Goal: Check status: Check status

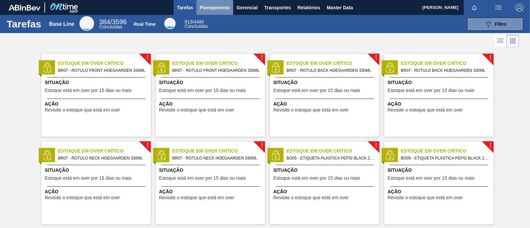
click at [216, 7] on span "Planejamento" at bounding box center [215, 8] width 30 height 8
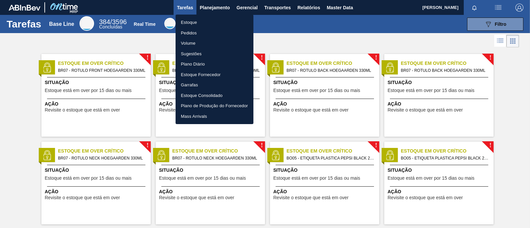
click at [208, 22] on li "Estoque" at bounding box center [214, 22] width 78 height 11
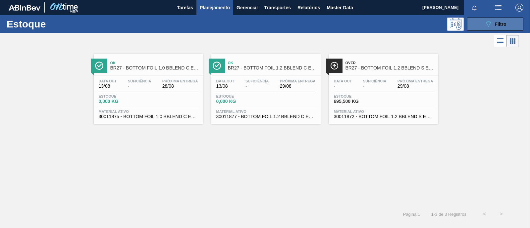
click at [497, 25] on span "Filtro" at bounding box center [501, 24] width 12 height 5
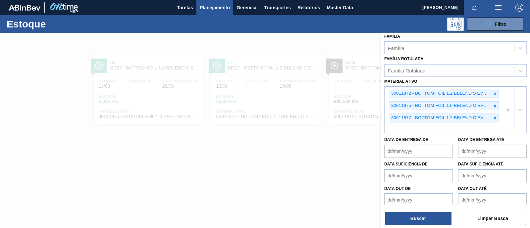
scroll to position [121, 0]
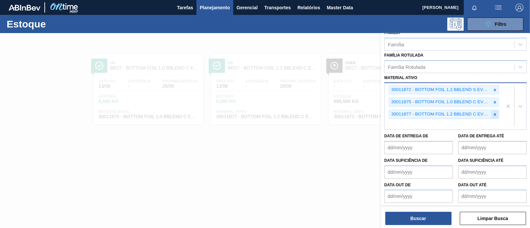
click at [495, 113] on icon at bounding box center [494, 114] width 5 height 5
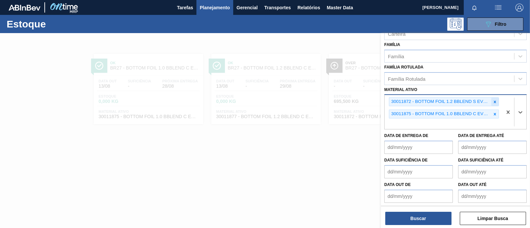
click at [494, 101] on icon at bounding box center [495, 102] width 2 height 2
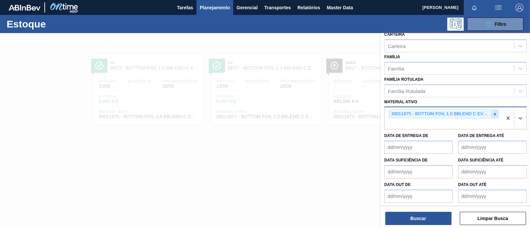
click at [494, 113] on icon at bounding box center [495, 114] width 2 height 2
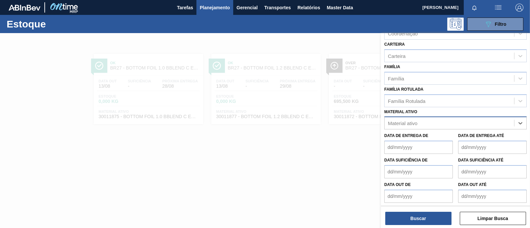
click at [440, 123] on div "option 30011875 - BOTTOM FOIL 1.0 BBLEND C EVOAH, deselected. Select is focused…" at bounding box center [455, 123] width 142 height 13
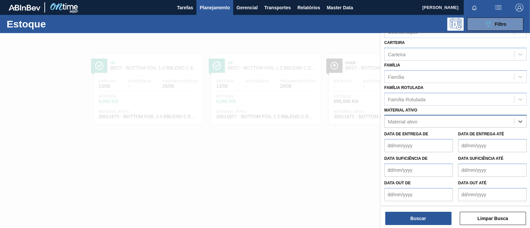
click at [431, 97] on div "Status do Estoque Status do Estoque Origem Origem Destino Destino Coordenação C…" at bounding box center [455, 75] width 149 height 260
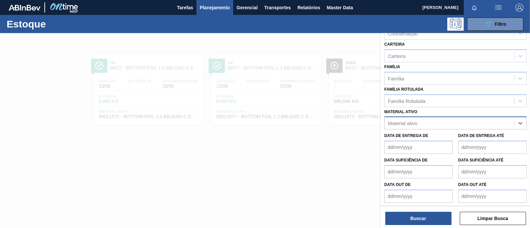
click at [401, 121] on div "option 30011875 - BOTTOM FOIL 1.0 BBLEND C EVOAH, deselected. Select is focused…" at bounding box center [455, 123] width 142 height 13
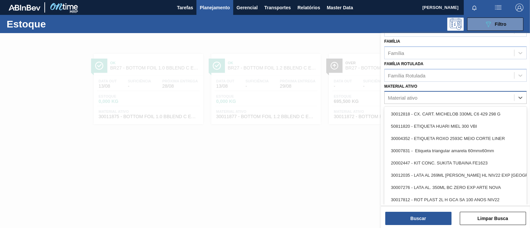
click at [407, 95] on div "Status do Estoque Status do Estoque Origem Origem Destino Destino Coordenação C…" at bounding box center [455, 51] width 149 height 260
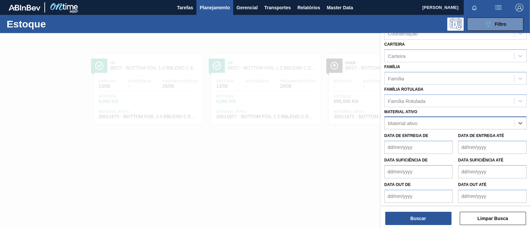
paste ativo "30034516"
type ativo "30034516"
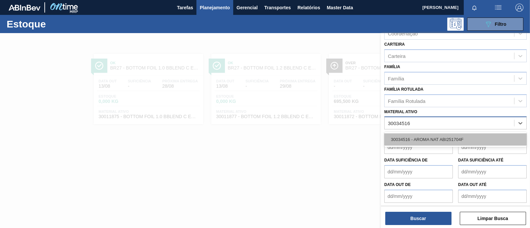
click at [427, 138] on div "30034516 - AROMA NAT ABI251704F" at bounding box center [455, 139] width 142 height 12
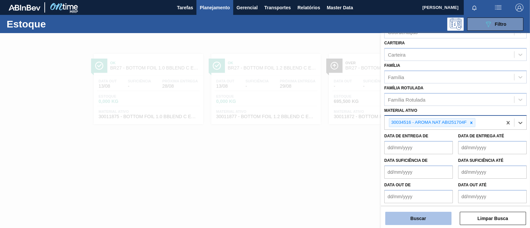
click at [434, 216] on button "Buscar" at bounding box center [418, 218] width 66 height 13
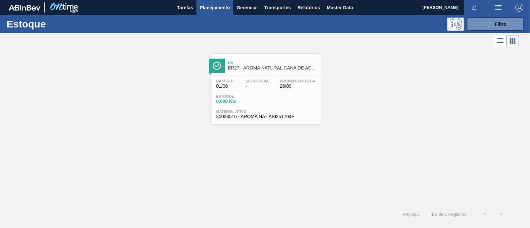
click at [276, 95] on div "Estoque 0,000 KG" at bounding box center [266, 100] width 103 height 12
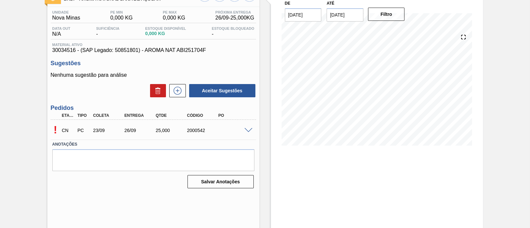
scroll to position [56, 0]
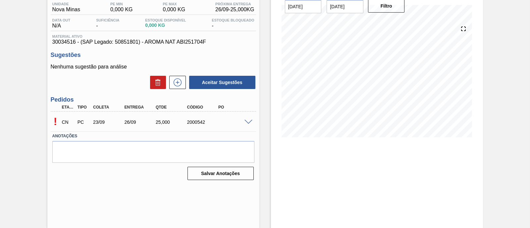
click at [247, 121] on span at bounding box center [248, 122] width 8 height 5
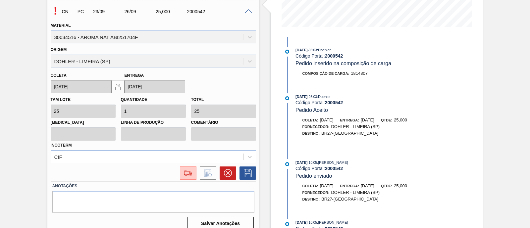
scroll to position [175, 0]
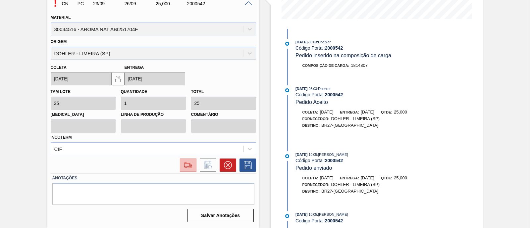
click at [189, 166] on img at bounding box center [188, 165] width 11 height 8
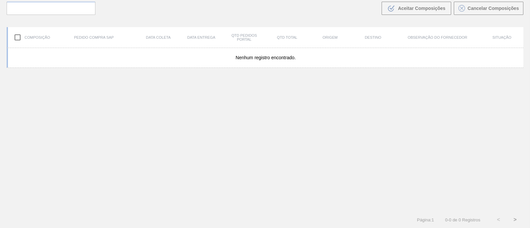
scroll to position [47, 0]
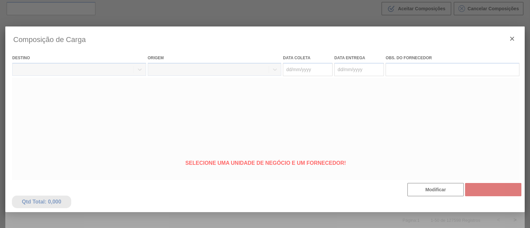
type coleta "23/09/2025"
type entrega "26/09/2025"
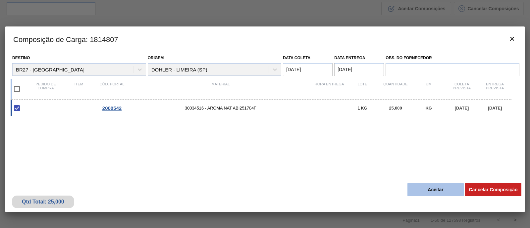
click at [435, 193] on button "Aceitar" at bounding box center [435, 189] width 56 height 13
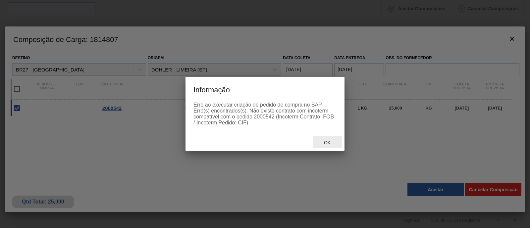
click at [329, 147] on div "Ok" at bounding box center [327, 142] width 29 height 12
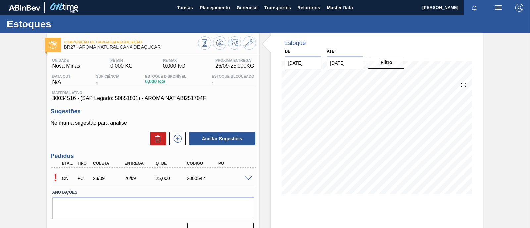
click at [67, 179] on p "CN" at bounding box center [68, 178] width 13 height 5
click at [248, 176] on div "! CN PC 23/09 26/09 25,000 2000542" at bounding box center [153, 178] width 205 height 17
click at [249, 181] on div "! CN PC 23/09 26/09 25,000 2000542" at bounding box center [153, 178] width 205 height 17
click at [247, 181] on div "! CN PC 23/09 26/09 25,000 2000542" at bounding box center [153, 178] width 205 height 17
click at [247, 178] on span at bounding box center [248, 178] width 8 height 5
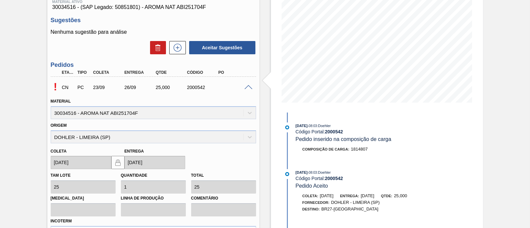
scroll to position [124, 0]
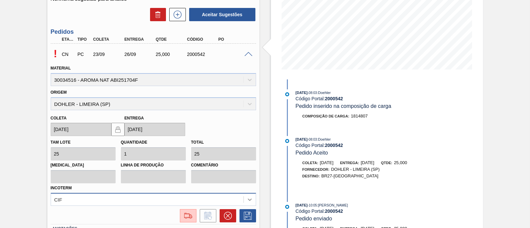
click at [248, 199] on div "CIF" at bounding box center [153, 199] width 205 height 13
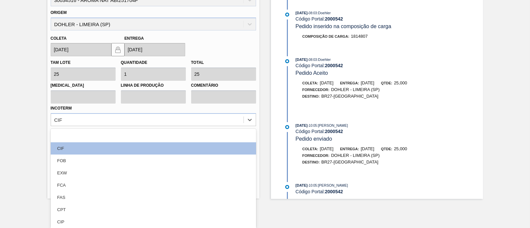
click at [260, 126] on div "Estoque De 14/08/2025 Até 28/08/2025 Filtro 11/08/2025 - 08:03 : Doehler Código…" at bounding box center [370, 14] width 223 height 370
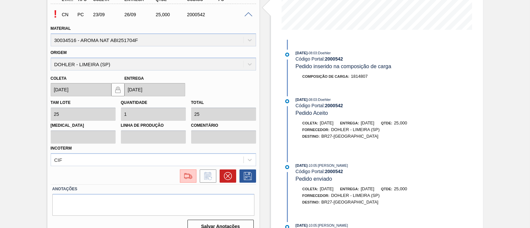
scroll to position [175, 0]
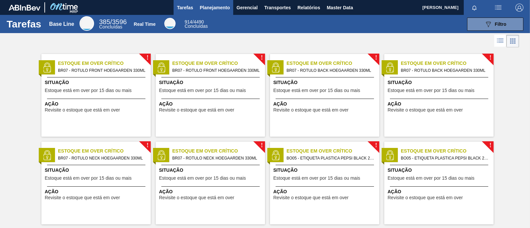
click at [218, 7] on span "Planejamento" at bounding box center [215, 8] width 30 height 8
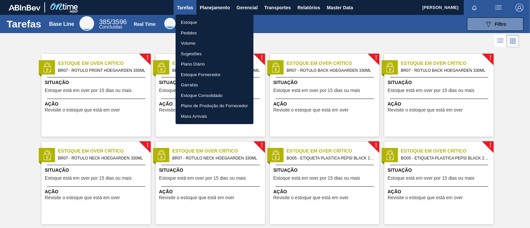
click at [194, 23] on li "Estoque" at bounding box center [214, 22] width 78 height 11
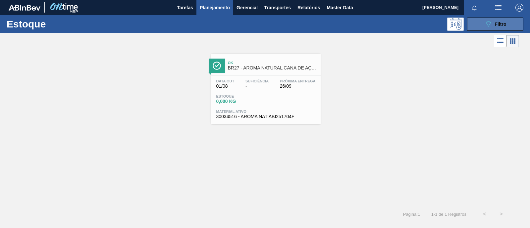
click at [501, 25] on span "Filtro" at bounding box center [501, 24] width 12 height 5
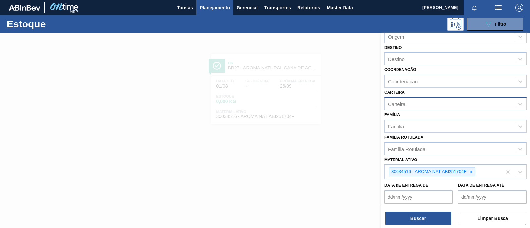
scroll to position [82, 0]
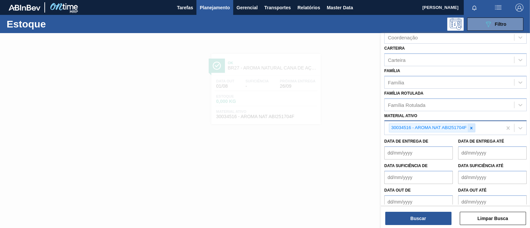
click at [469, 128] on icon at bounding box center [471, 128] width 5 height 5
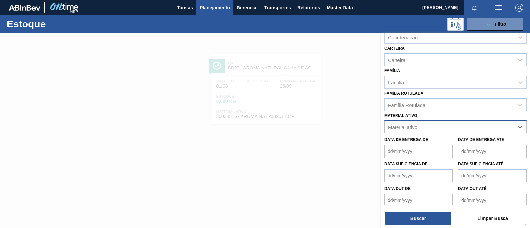
type ativo "v"
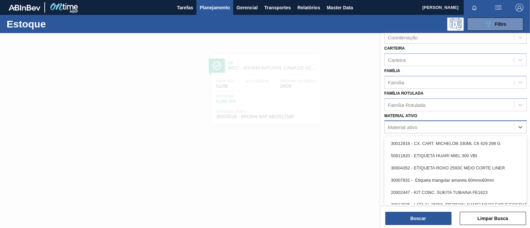
paste ativo "30011872"
type ativo "30011872"
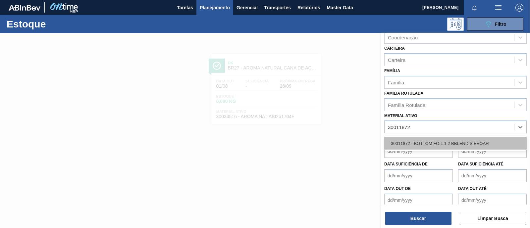
click at [458, 138] on div "30011872 - BOTTOM FOIL 1.2 BBLEND S EVOAH" at bounding box center [455, 143] width 142 height 12
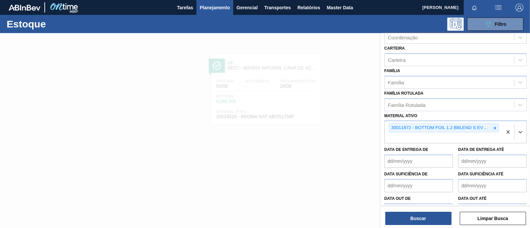
paste ativo "30011875"
type ativo "30011875"
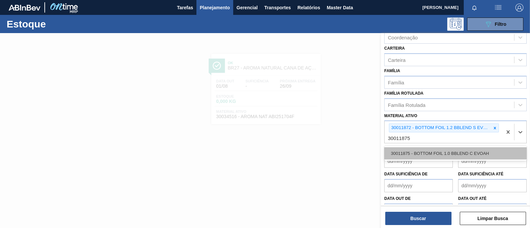
click at [457, 150] on div "30011875 - BOTTOM FOIL 1.0 BBLEND C EVOAH" at bounding box center [455, 153] width 142 height 12
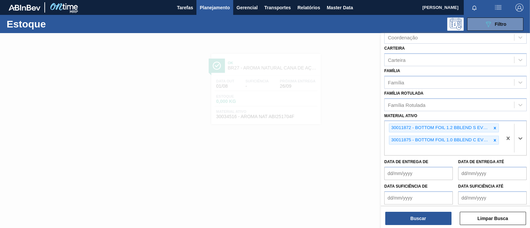
paste ativo "30011877"
type ativo "30011877"
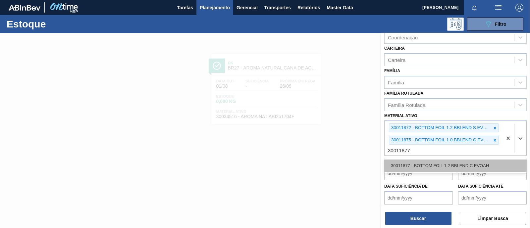
click at [435, 165] on div "30011877 - BOTTOM FOIL 1.2 BBLEND C EVOAH" at bounding box center [455, 166] width 142 height 12
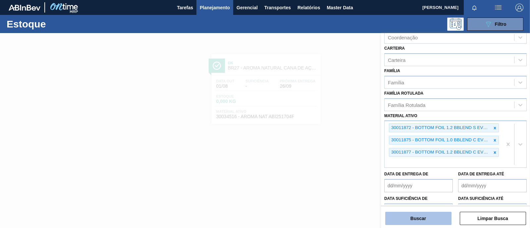
click at [426, 213] on button "Buscar" at bounding box center [418, 218] width 66 height 13
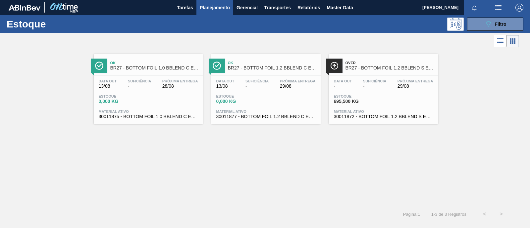
click at [191, 95] on div "Estoque 0,000 KG" at bounding box center [148, 100] width 103 height 12
click at [253, 75] on div at bounding box center [266, 75] width 98 height 0
click at [387, 100] on div "Estoque 695,500 KG" at bounding box center [383, 100] width 103 height 12
click at [164, 103] on div "Estoque 0,000 KG" at bounding box center [148, 100] width 103 height 12
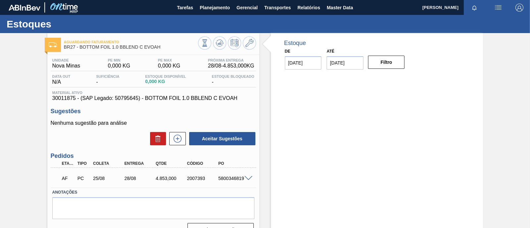
click at [252, 176] on div at bounding box center [249, 177] width 13 height 5
click at [247, 179] on span at bounding box center [248, 178] width 8 height 5
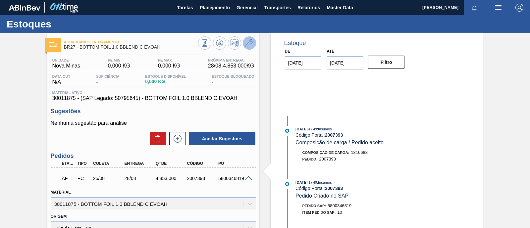
click at [249, 45] on icon at bounding box center [249, 43] width 8 height 8
